Goal: Task Accomplishment & Management: Manage account settings

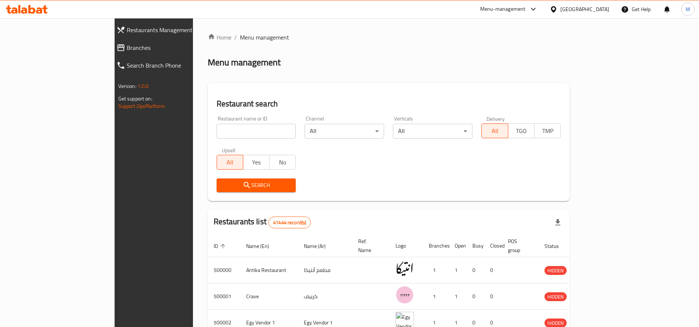
click at [216, 134] on input "search" at bounding box center [255, 131] width 79 height 15
paste input "653373"
type input "653373"
click button "Search" at bounding box center [255, 185] width 79 height 14
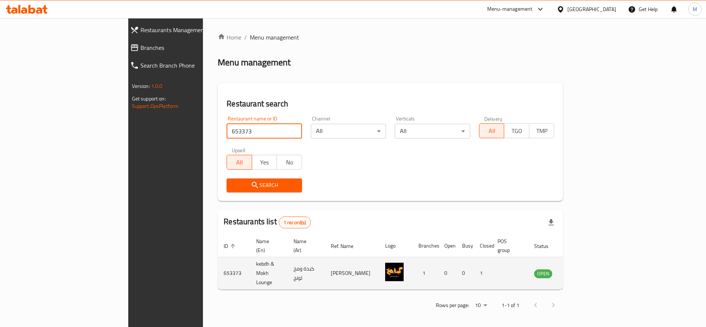
click at [581, 269] on icon "enhanced table" at bounding box center [577, 273] width 9 height 9
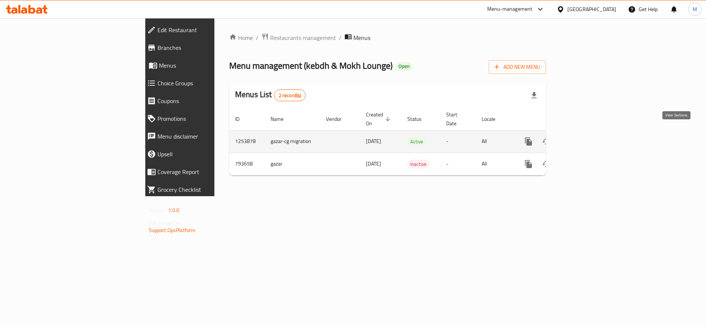
click at [586, 137] on icon "enhanced table" at bounding box center [581, 141] width 9 height 9
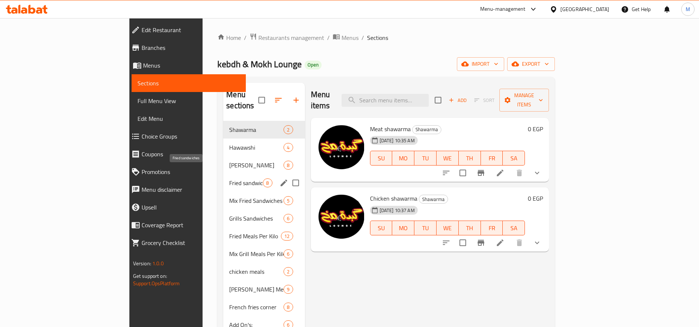
click at [229, 178] on span "Fried sandwiches" at bounding box center [246, 182] width 34 height 9
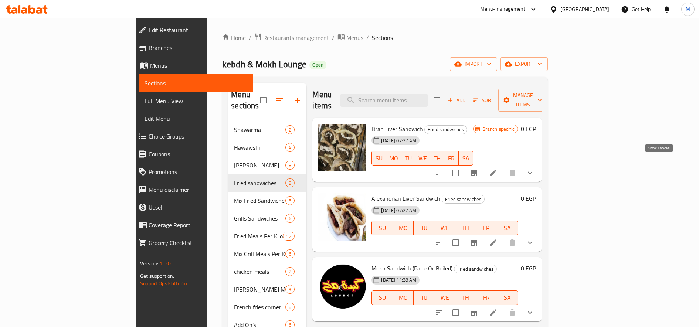
click at [534, 168] on icon "show more" at bounding box center [529, 172] width 9 height 9
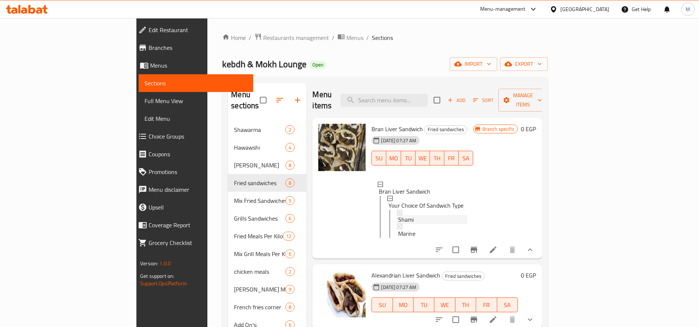
click at [402, 215] on div "Shami" at bounding box center [432, 219] width 69 height 9
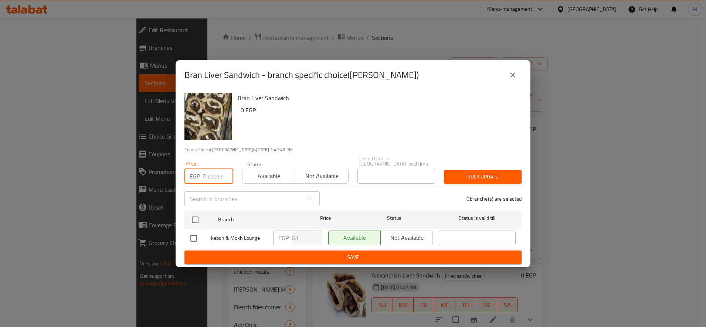
click at [208, 180] on input "number" at bounding box center [218, 176] width 30 height 15
type input "77"
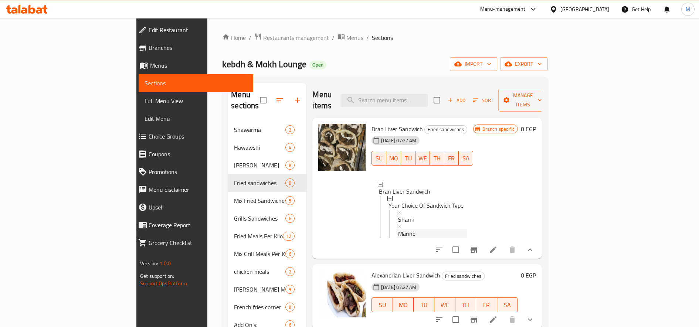
click at [398, 229] on span "Marine" at bounding box center [406, 233] width 17 height 9
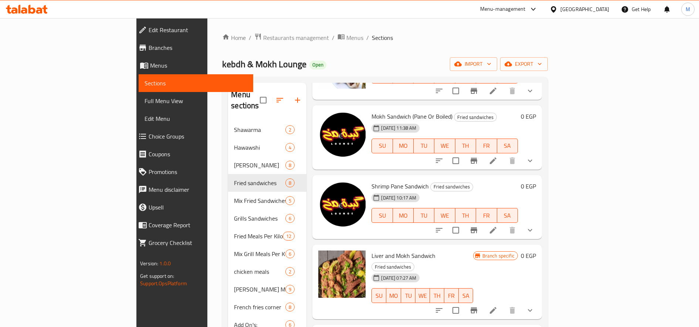
scroll to position [246, 0]
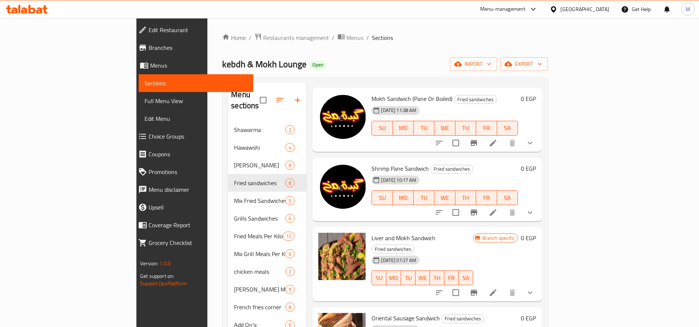
click at [534, 209] on icon "show more" at bounding box center [529, 212] width 9 height 9
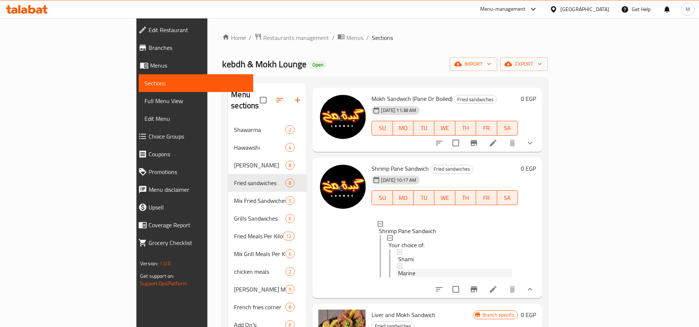
click at [398, 269] on div "Marine" at bounding box center [455, 273] width 114 height 9
click at [398, 255] on span "Shami" at bounding box center [406, 259] width 16 height 9
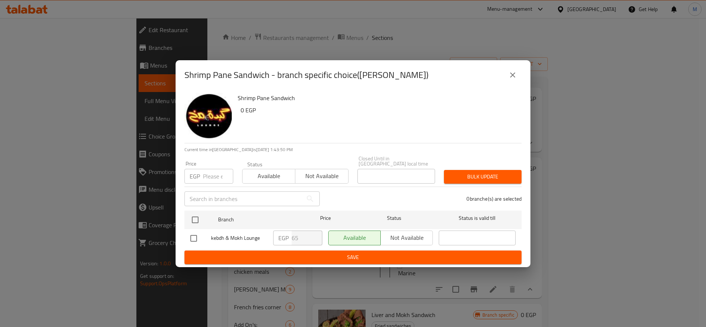
click at [212, 174] on input "number" at bounding box center [218, 176] width 30 height 15
type input "91"
click at [196, 220] on input "checkbox" at bounding box center [195, 220] width 16 height 16
checkbox input "true"
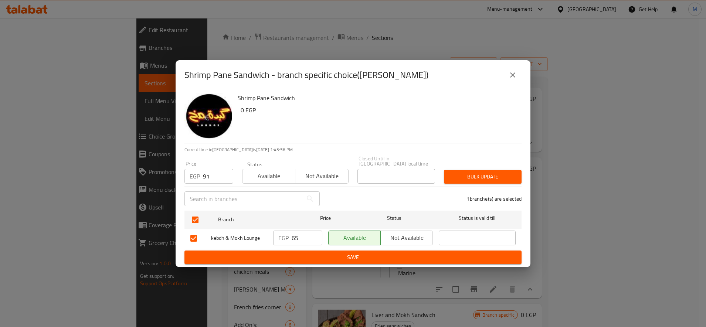
click at [454, 170] on button "Bulk update" at bounding box center [483, 177] width 78 height 14
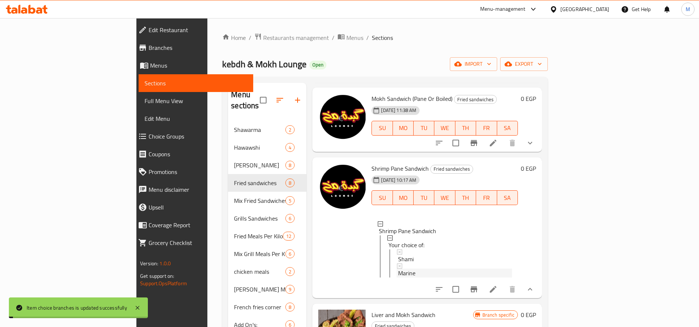
click at [398, 270] on span "Marine" at bounding box center [406, 273] width 17 height 9
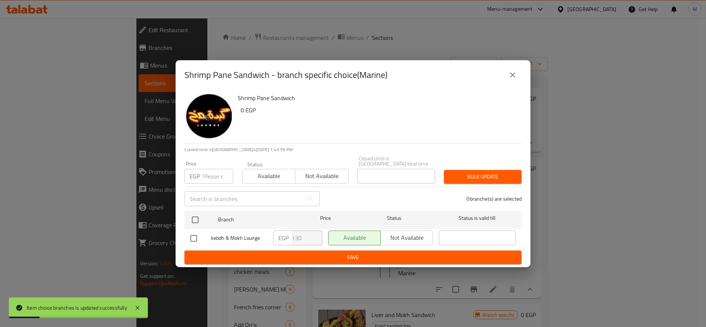
click at [214, 171] on input "number" at bounding box center [218, 176] width 30 height 15
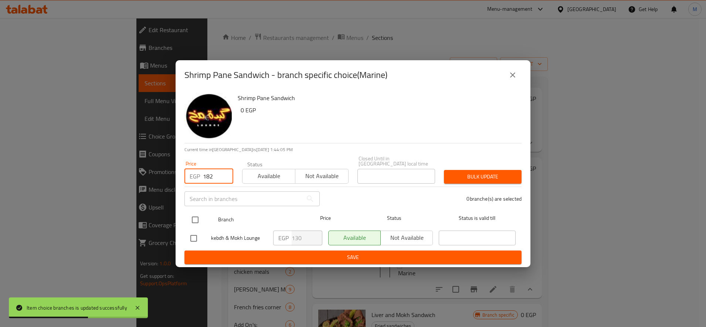
type input "182"
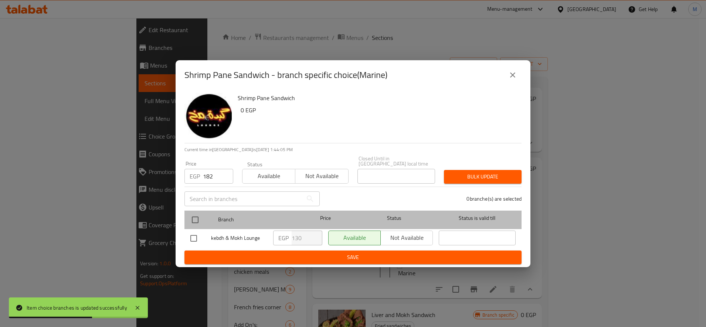
click at [188, 209] on div at bounding box center [201, 219] width 28 height 21
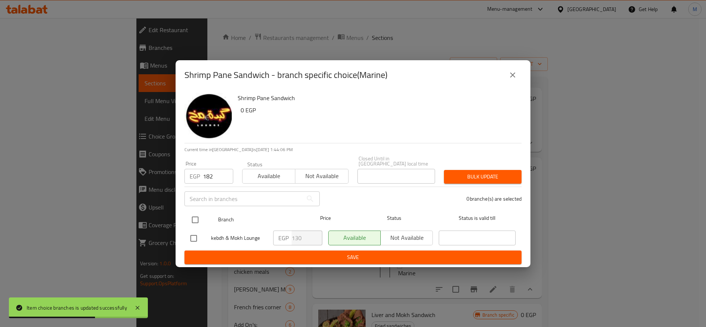
click at [192, 212] on input "checkbox" at bounding box center [195, 220] width 16 height 16
checkbox input "true"
drag, startPoint x: 471, startPoint y: 182, endPoint x: 472, endPoint y: 177, distance: 5.3
click at [471, 181] on div "Bulk update" at bounding box center [482, 176] width 86 height 23
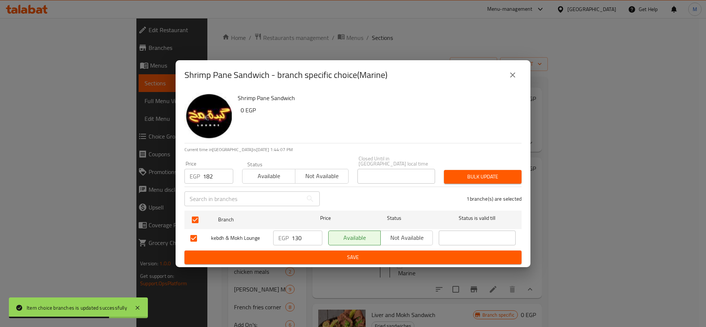
click at [472, 177] on span "Bulk update" at bounding box center [483, 176] width 66 height 9
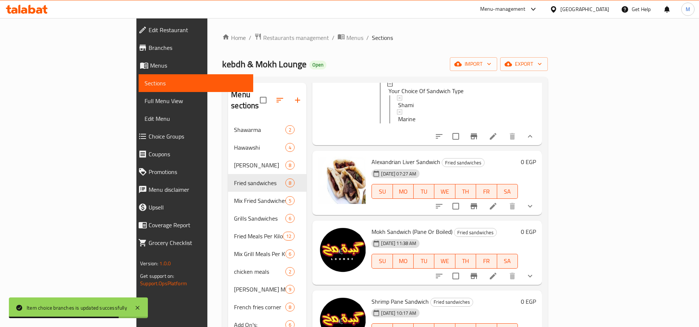
scroll to position [0, 0]
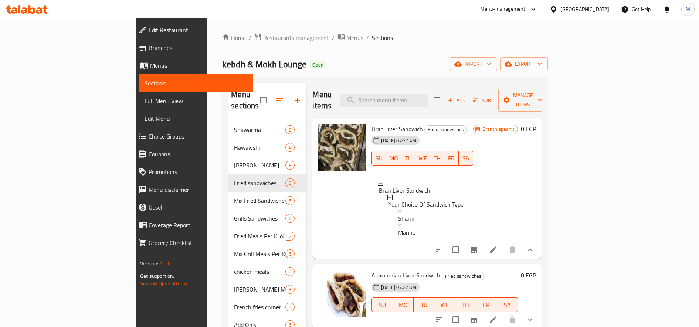
click at [216, 27] on div "Home / Restaurants management / Menus / Sections kebdh & Mokh Lounge Open impor…" at bounding box center [384, 224] width 355 height 412
click at [263, 33] on span "Restaurants management" at bounding box center [296, 37] width 66 height 9
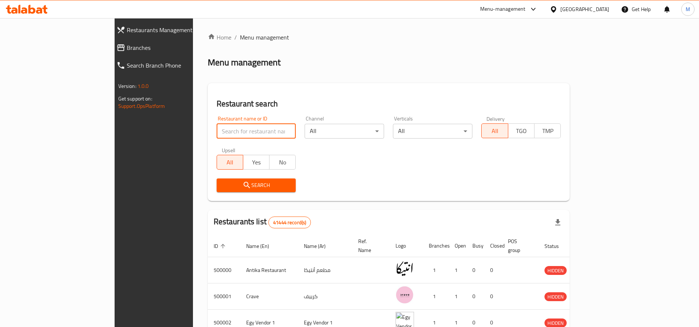
click at [216, 128] on input "search" at bounding box center [255, 131] width 79 height 15
paste input "698750"
type input "698750"
click button "Search" at bounding box center [255, 185] width 79 height 14
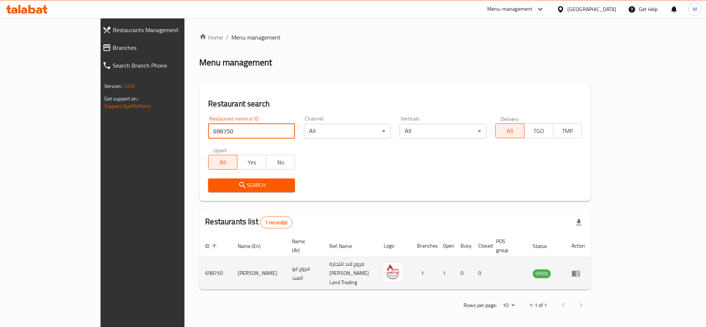
click at [580, 270] on icon "enhanced table" at bounding box center [575, 273] width 8 height 6
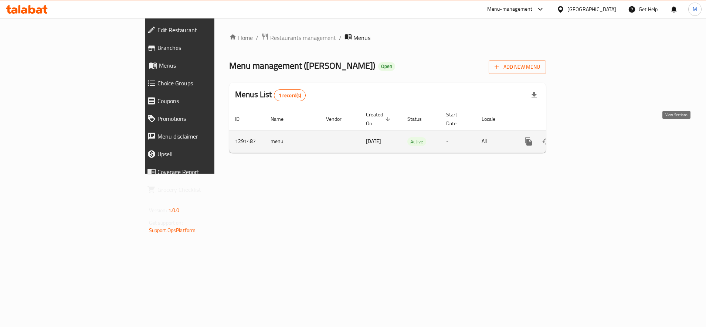
click at [586, 137] on icon "enhanced table" at bounding box center [581, 141] width 9 height 9
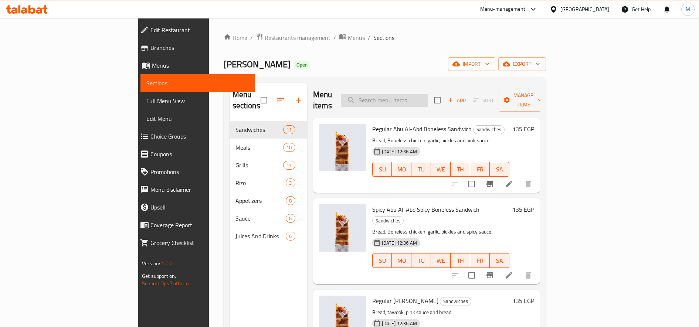
click at [428, 94] on input "search" at bounding box center [384, 100] width 87 height 13
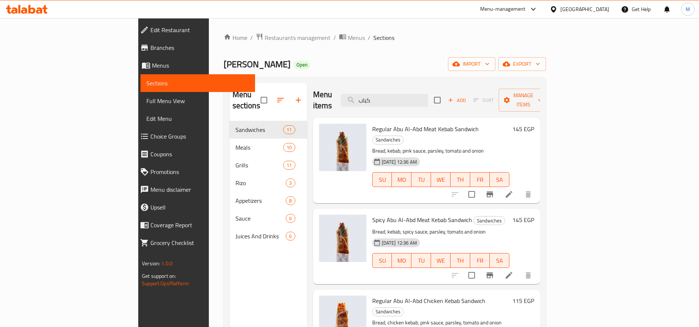
type input "كباب"
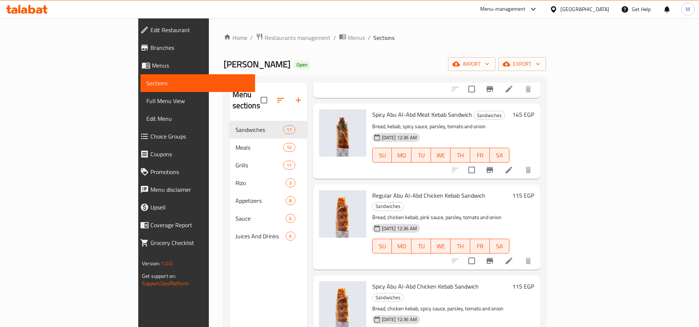
scroll to position [123, 0]
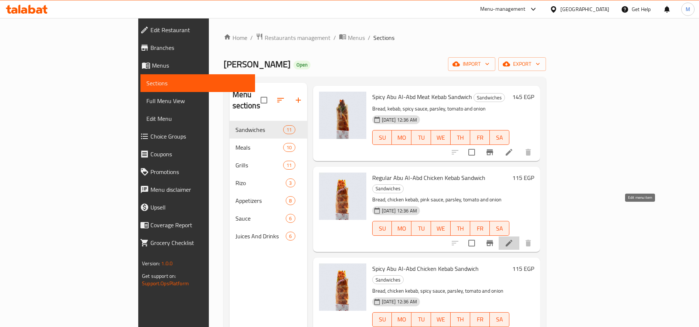
click at [513, 239] on icon at bounding box center [508, 243] width 9 height 9
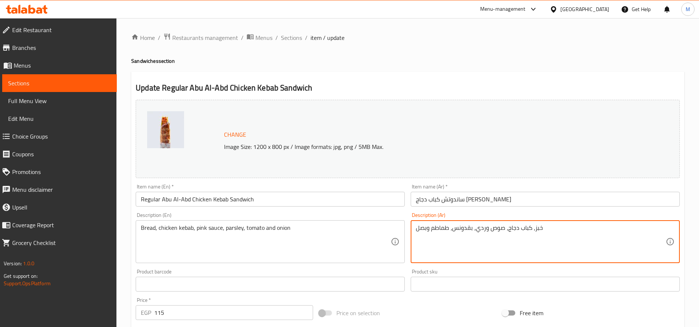
click at [524, 226] on textarea "خبز، كباب دجاج، صوص وردي، بقدونس، طماطم وبصل" at bounding box center [541, 241] width 250 height 35
paste textarea "لبنانى(كفته)"
type textarea "خبز، كباب لبنانى(كفته) دجاج، صوص وردي، بقدونس، طماطم وبصل"
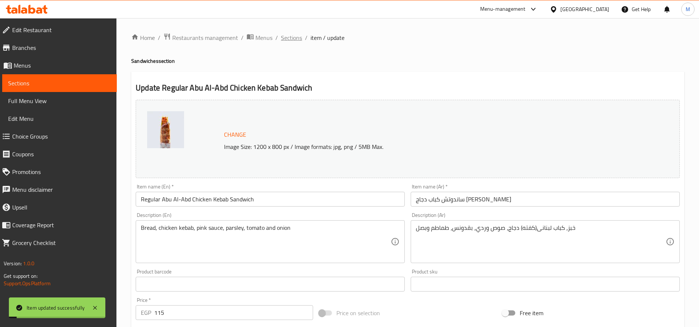
click at [291, 37] on span "Sections" at bounding box center [291, 37] width 21 height 9
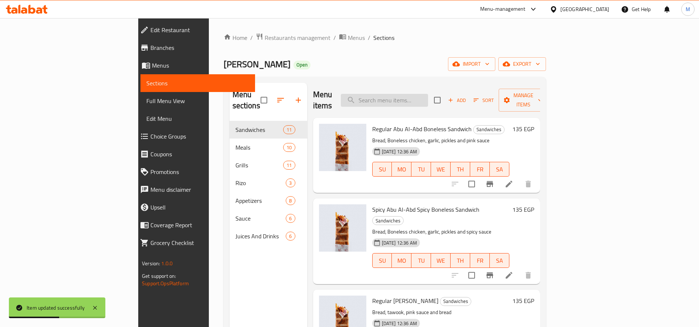
click at [425, 96] on input "search" at bounding box center [384, 100] width 87 height 13
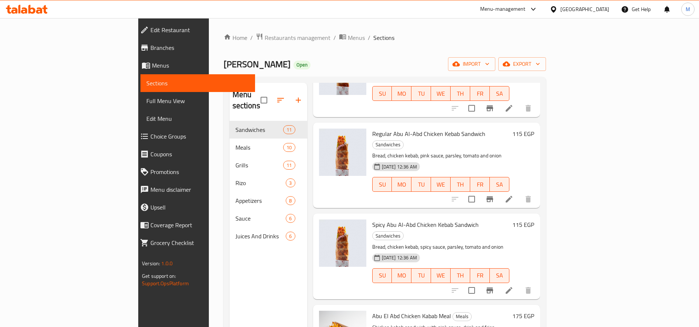
scroll to position [185, 0]
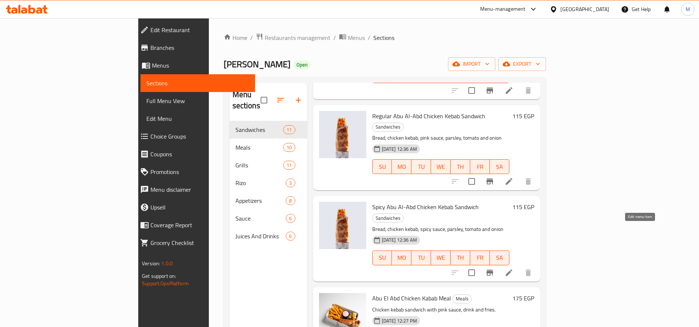
type input "كباب"
click at [513, 268] on icon at bounding box center [508, 272] width 9 height 9
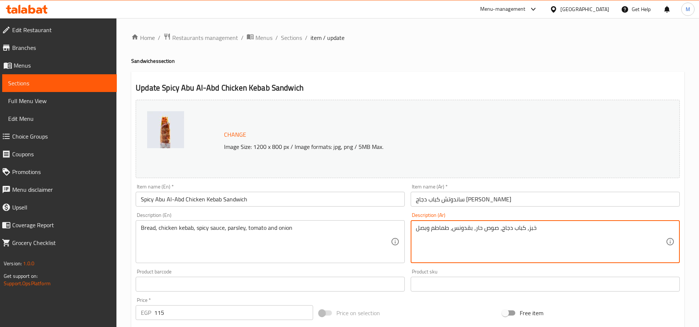
click at [519, 229] on textarea "خبز، كباب دجاج، صوص حار، بقدونس، طماطم وبصل" at bounding box center [541, 241] width 250 height 35
paste textarea "لبنانى(كفته)"
type textarea "خبز، كباب لبنانى(كفته) دجاج، صوص حار، بقدونس، طماطم وبصل"
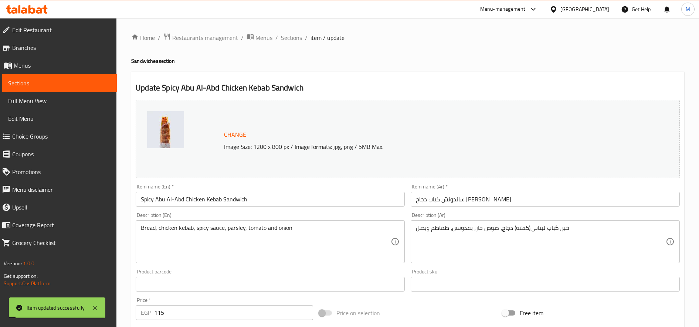
click at [296, 44] on div "Home / Restaurants management / Menus / Sections / item / update Sandwiches sec…" at bounding box center [407, 275] width 553 height 485
click at [295, 38] on span "Sections" at bounding box center [291, 37] width 21 height 9
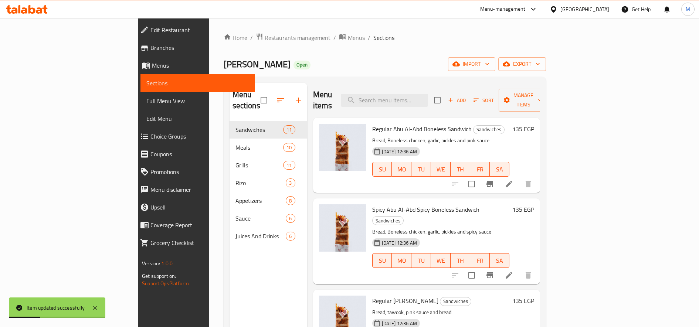
click at [436, 101] on div "Menu items Add Sort Manage items" at bounding box center [426, 100] width 227 height 35
click at [428, 98] on input "search" at bounding box center [384, 100] width 87 height 13
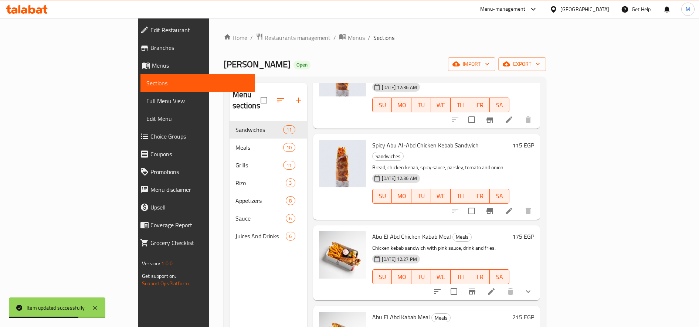
scroll to position [308, 0]
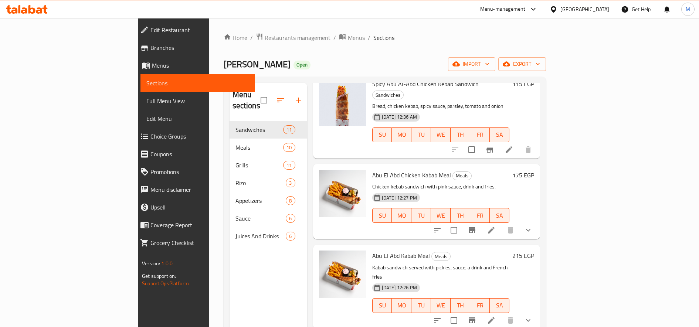
type input "كباب"
click at [501, 223] on li at bounding box center [491, 229] width 21 height 13
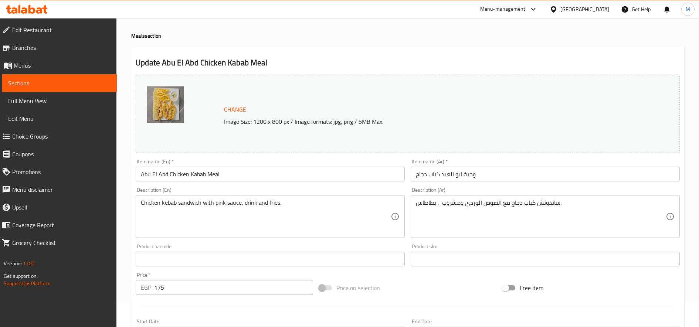
scroll to position [62, 0]
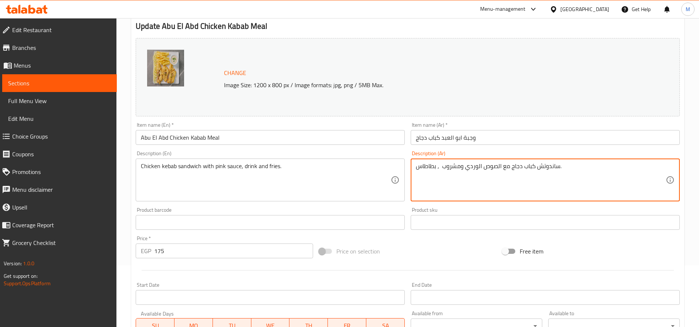
click at [529, 169] on textarea "ساندوتش كباب دجاج مع الصوص الوردي ومشروب , بطاطاس." at bounding box center [541, 180] width 250 height 35
paste textarea "لبنانى(كفته)"
type textarea "ساندوتش كباب لبنانى(كفته) دجاج مع الصوص الوردي ومشروب , بطاطاس."
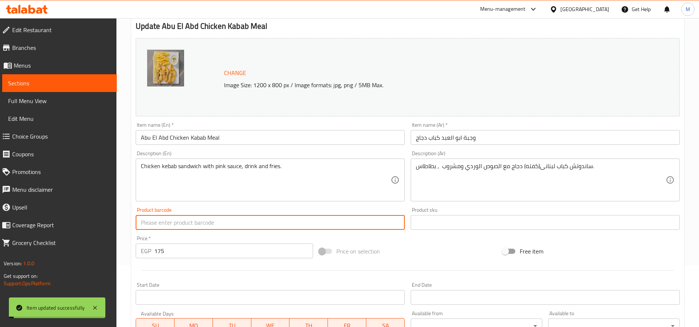
scroll to position [0, 0]
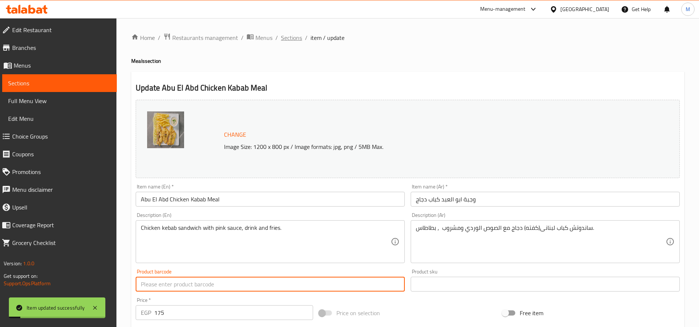
click at [296, 41] on span "Sections" at bounding box center [291, 37] width 21 height 9
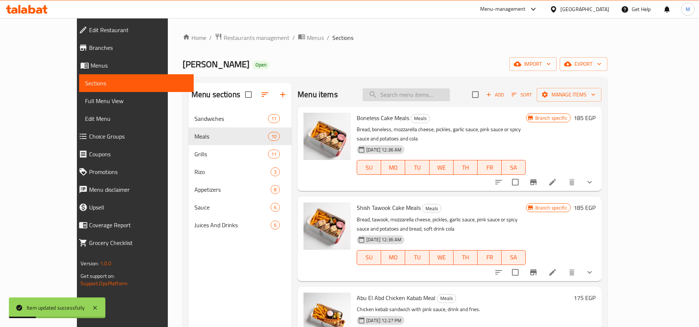
click at [450, 98] on input "search" at bounding box center [405, 94] width 87 height 13
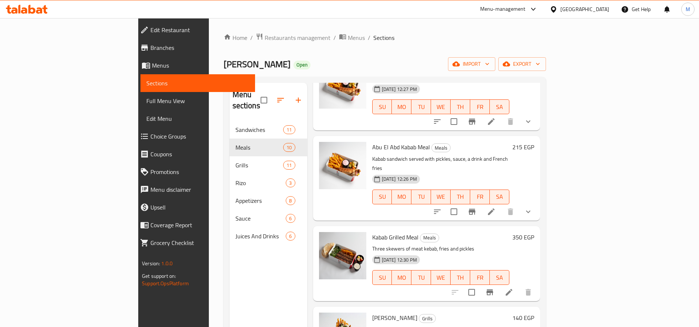
scroll to position [418, 0]
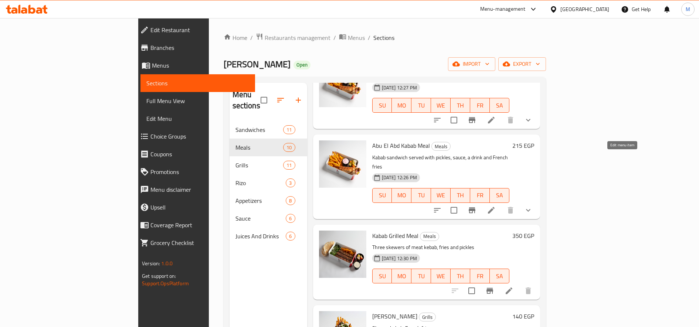
type input "كباب"
click at [495, 206] on icon at bounding box center [490, 210] width 9 height 9
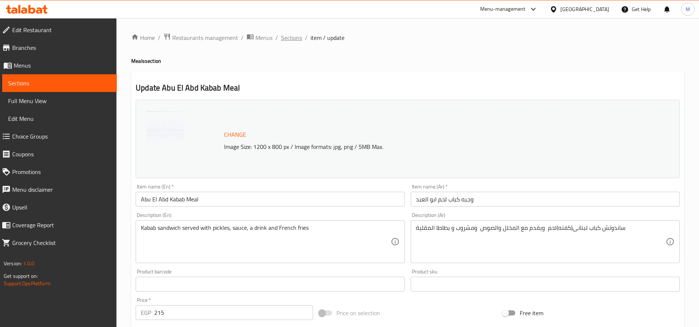
click at [296, 42] on span "Sections" at bounding box center [291, 37] width 21 height 9
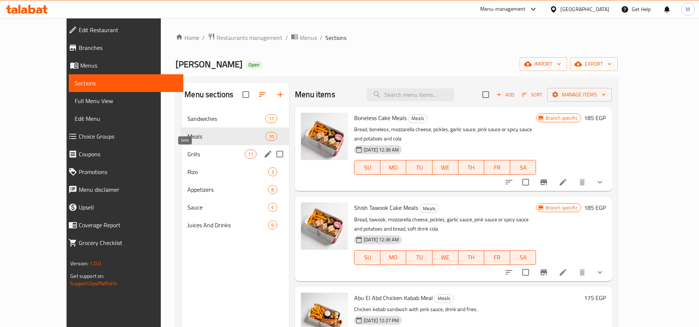
click at [188, 152] on span "Grills" at bounding box center [215, 154] width 57 height 9
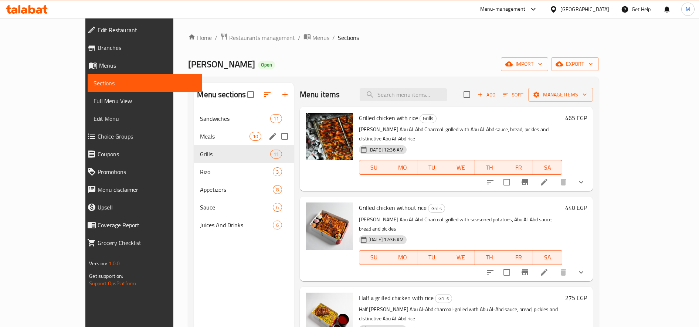
click at [194, 130] on div "Meals 10" at bounding box center [244, 136] width 100 height 18
